Goal: Transaction & Acquisition: Obtain resource

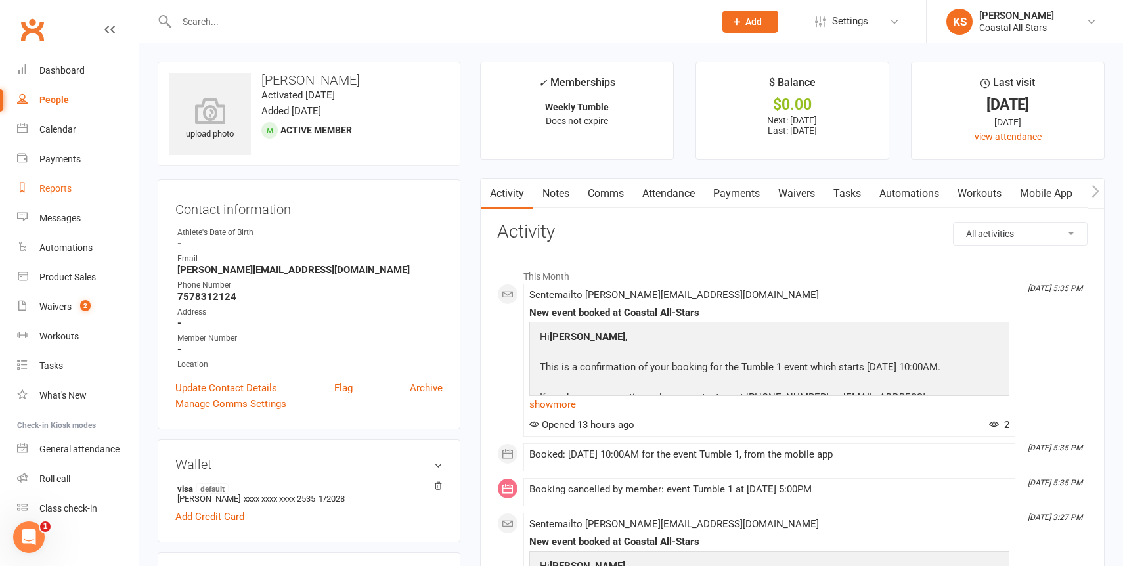
click at [55, 193] on div "Reports" at bounding box center [55, 188] width 32 height 11
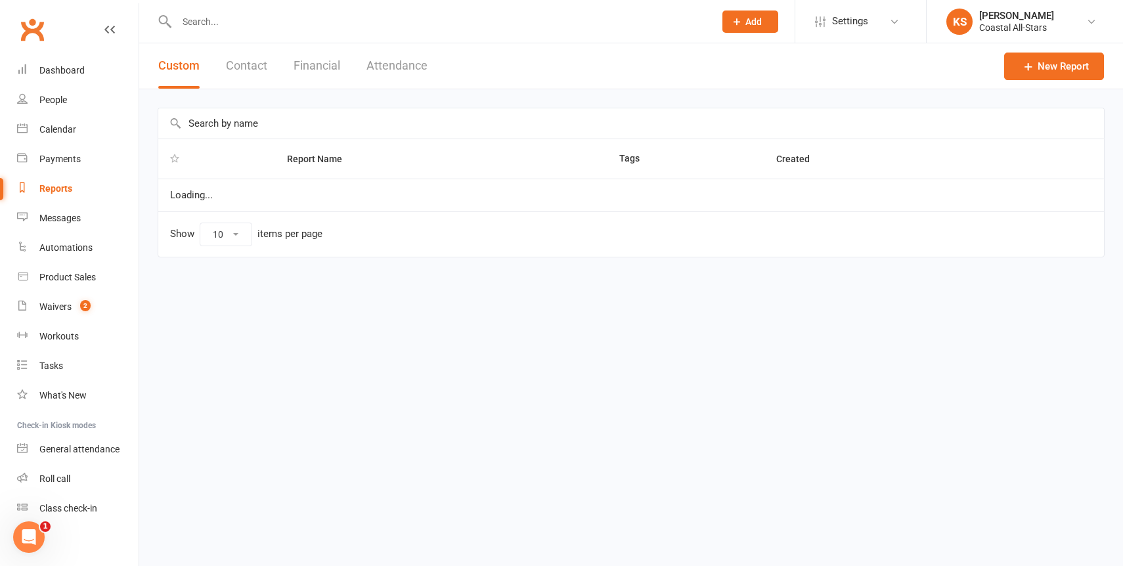
select select "100"
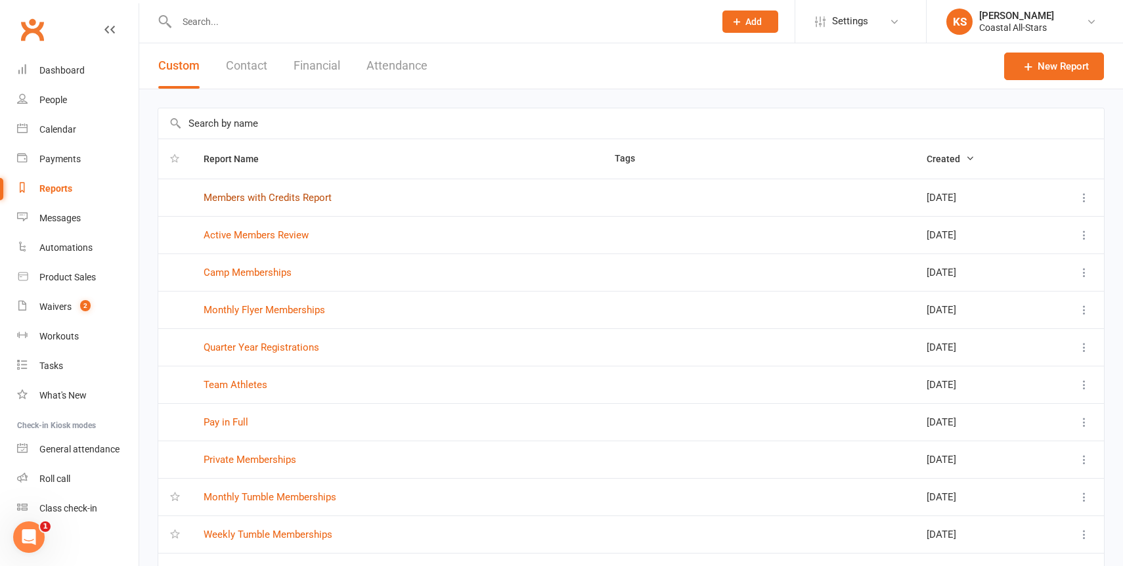
click at [282, 198] on link "Members with Credits Report" at bounding box center [268, 198] width 128 height 12
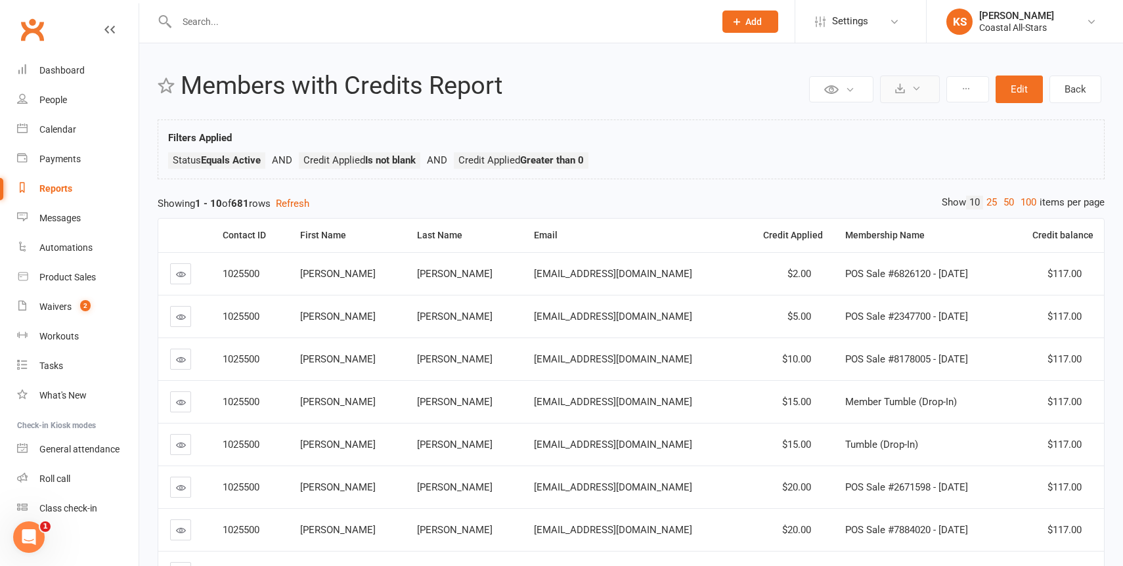
click at [911, 90] on button at bounding box center [910, 90] width 60 height 28
click at [874, 125] on link "Export to CSV" at bounding box center [870, 121] width 138 height 26
click at [298, 19] on input "text" at bounding box center [439, 21] width 533 height 18
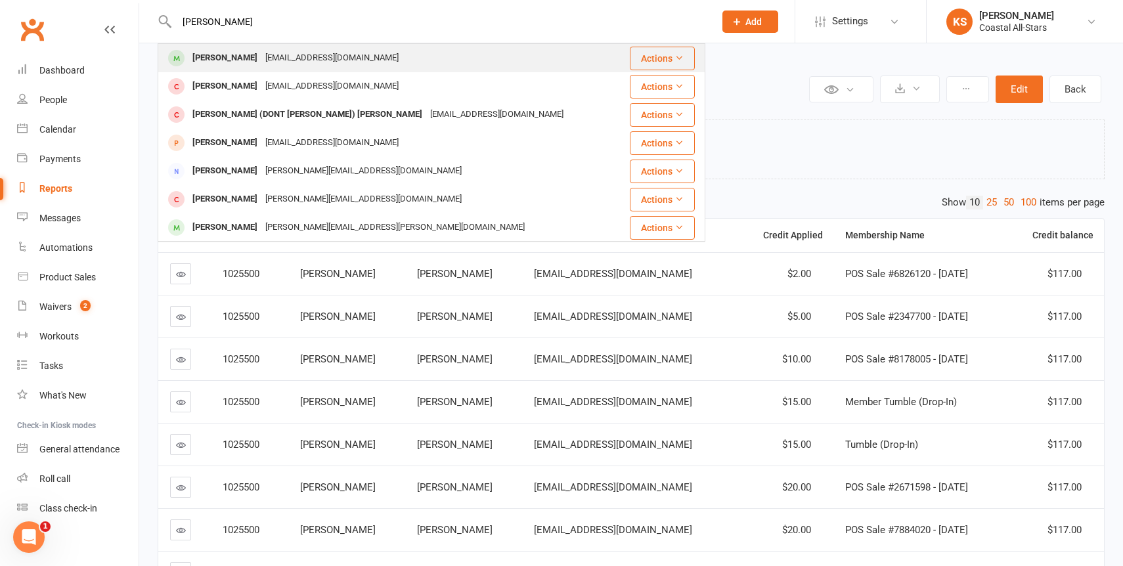
type input "[PERSON_NAME]"
click at [289, 56] on div "[EMAIL_ADDRESS][DOMAIN_NAME]" at bounding box center [331, 58] width 141 height 19
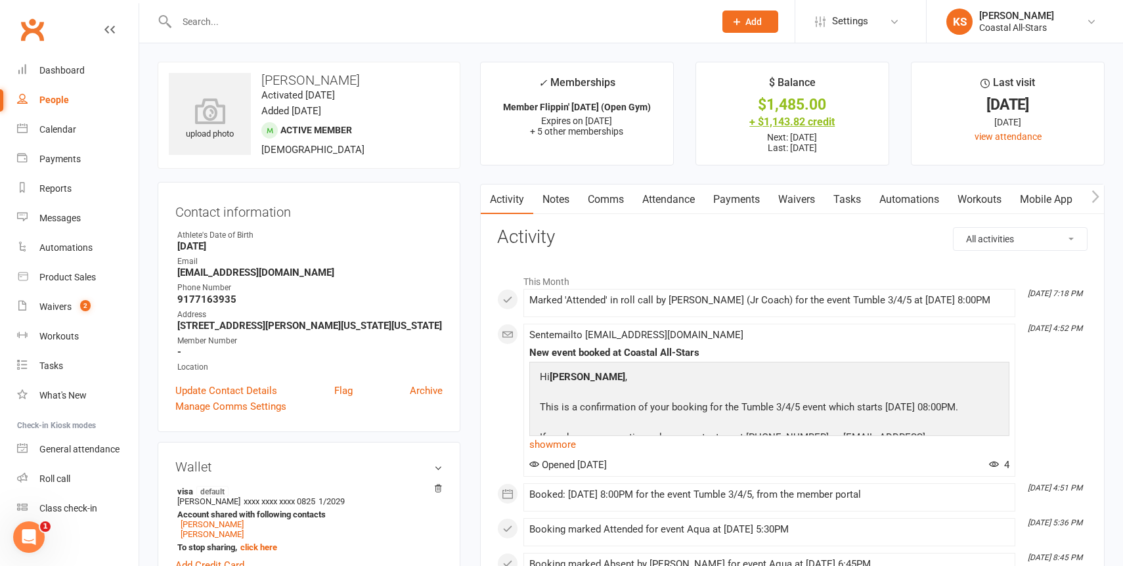
click at [789, 124] on div "+ $1,143.82 credit" at bounding box center [792, 122] width 169 height 14
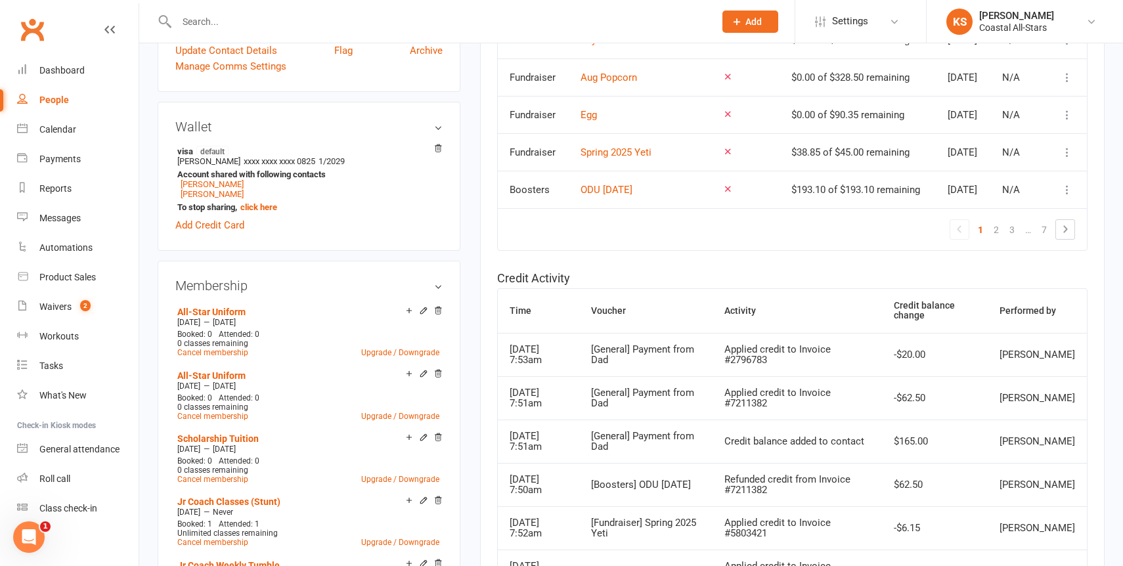
scroll to position [338, 0]
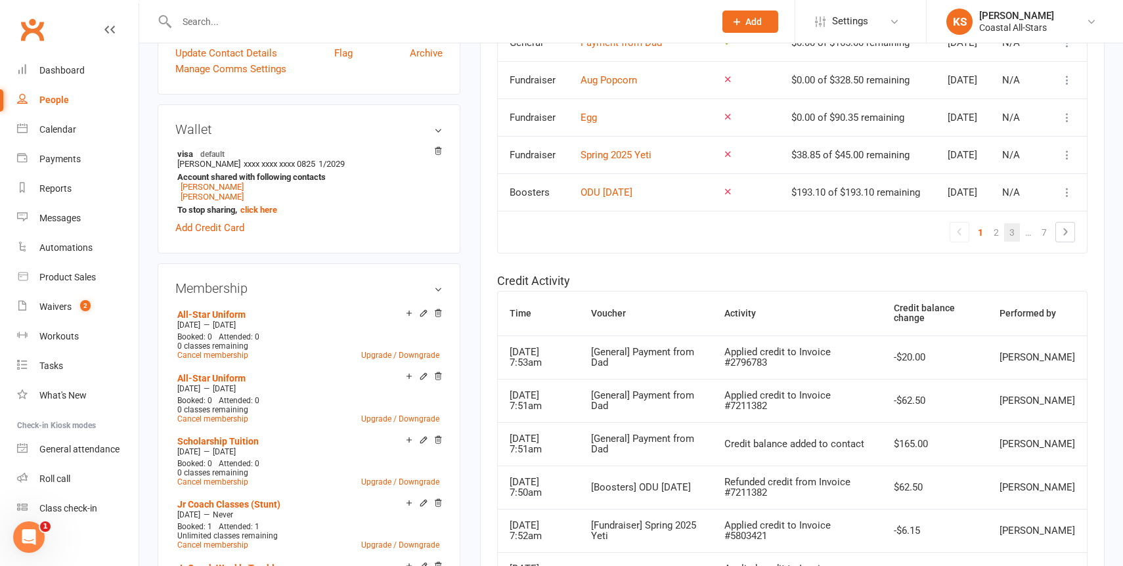
click at [1015, 242] on link "3" at bounding box center [1012, 232] width 16 height 18
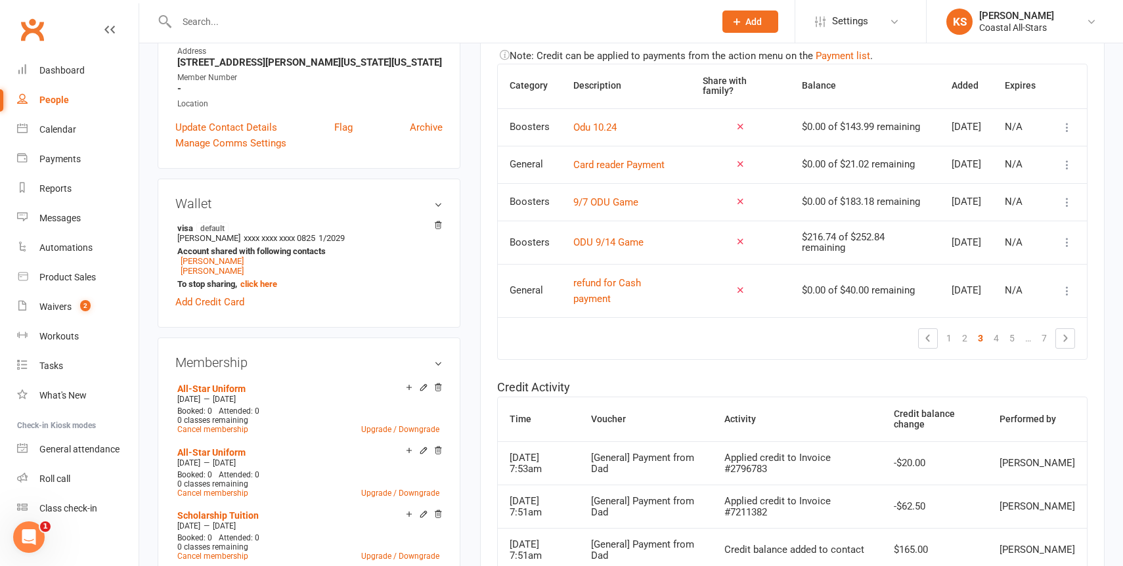
scroll to position [265, 0]
click at [968, 346] on link "2" at bounding box center [965, 337] width 16 height 18
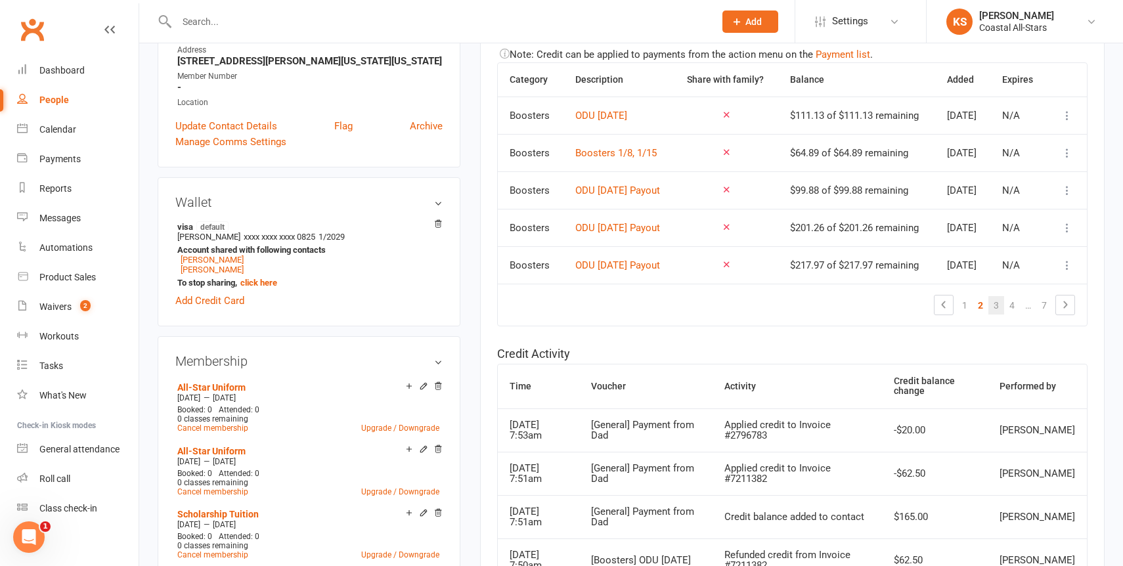
click at [997, 315] on link "3" at bounding box center [997, 305] width 16 height 18
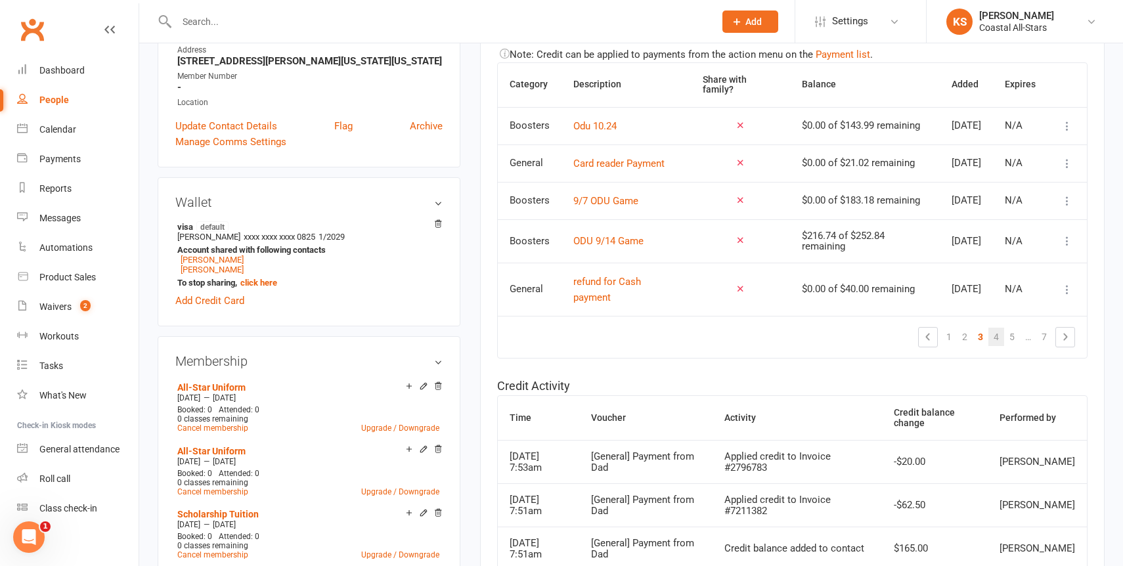
click at [996, 346] on link "4" at bounding box center [997, 337] width 16 height 18
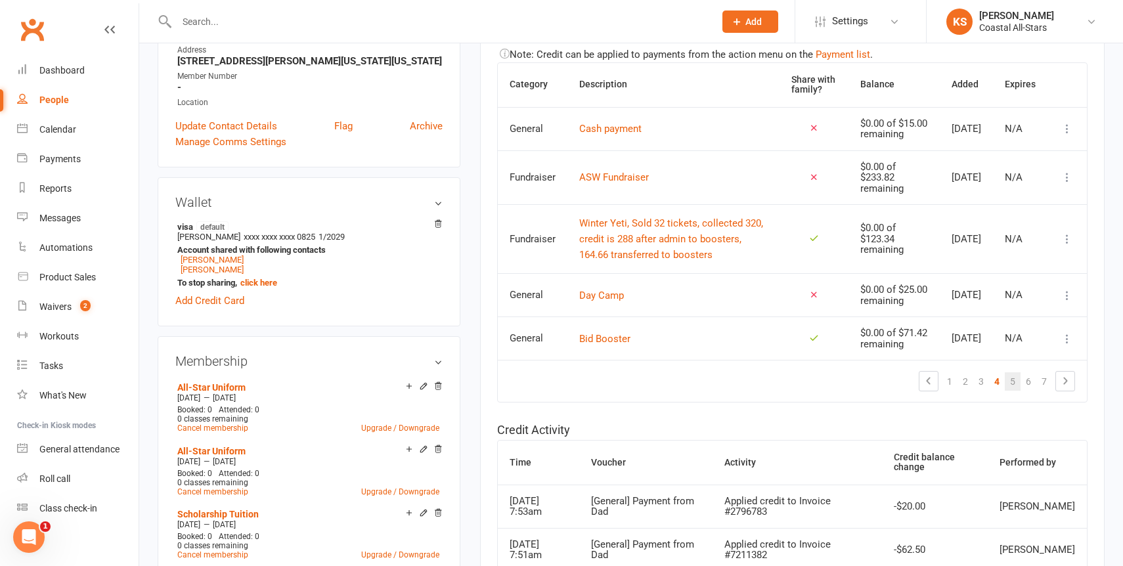
click at [1008, 391] on link "5" at bounding box center [1013, 381] width 16 height 18
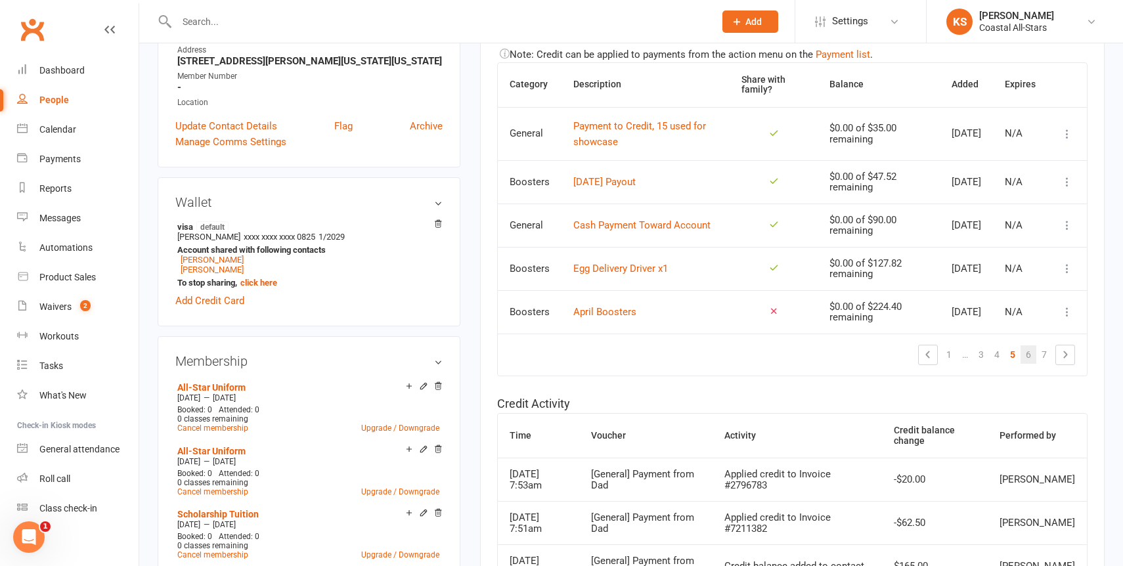
click at [1023, 364] on link "6" at bounding box center [1029, 355] width 16 height 18
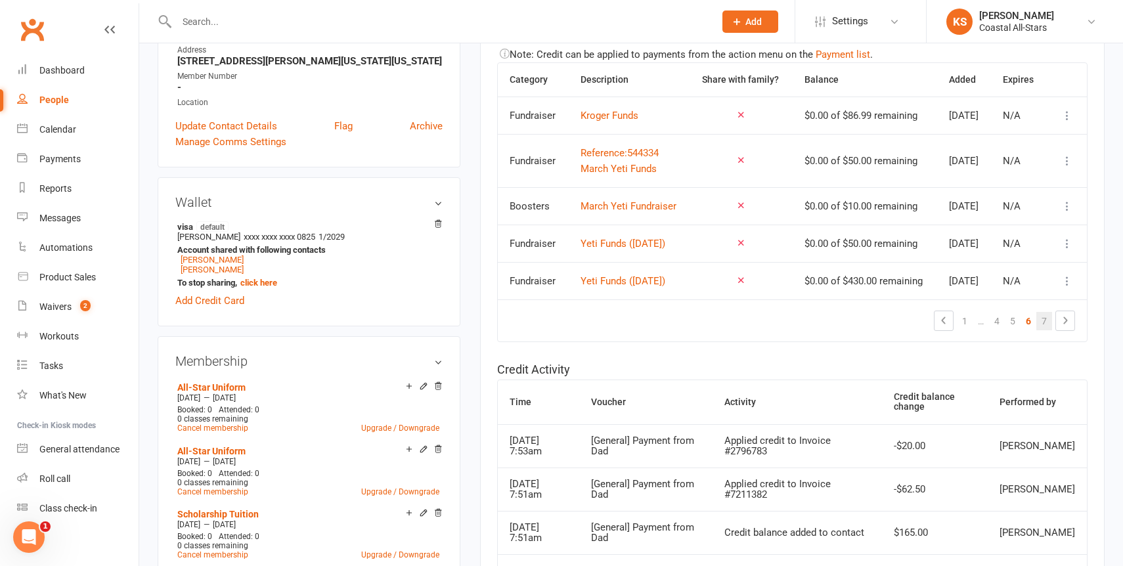
click at [1043, 330] on link "7" at bounding box center [1045, 321] width 16 height 18
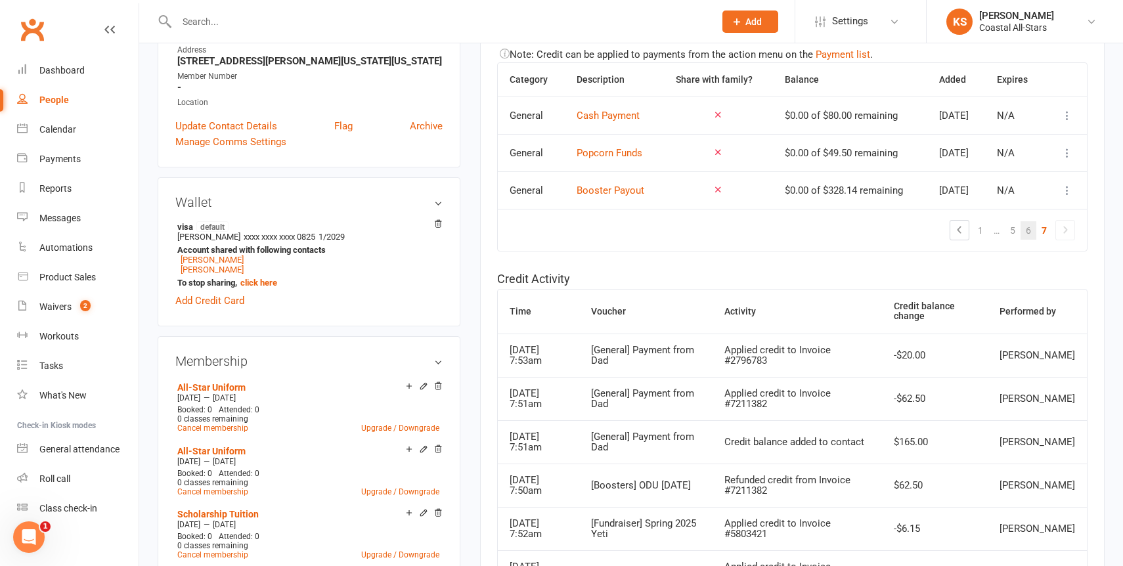
click at [1030, 235] on link "6" at bounding box center [1029, 230] width 16 height 18
